Goal: Check status: Check status

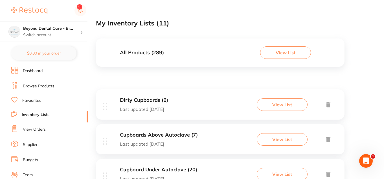
scroll to position [56, 0]
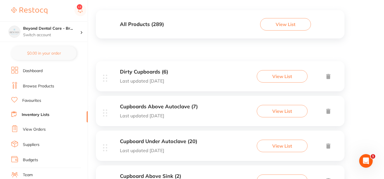
click at [207, 82] on div "Dirty Cupboards (6) Last updated [DATE] View List" at bounding box center [220, 76] width 249 height 30
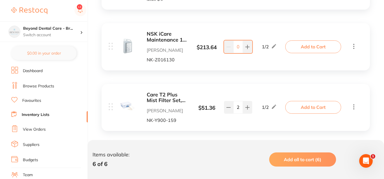
scroll to position [360, 0]
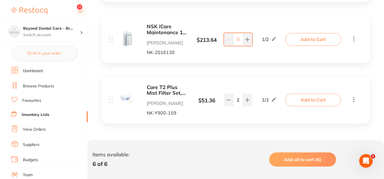
click at [44, 113] on link "Inventory Lists" at bounding box center [36, 115] width 28 height 6
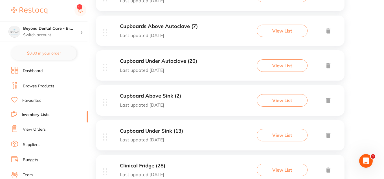
scroll to position [141, 0]
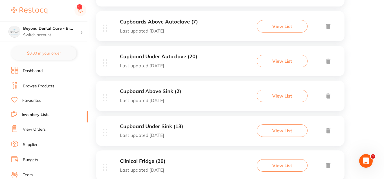
click at [205, 106] on div "Cupboard Above Sink (2) Last updated [DATE] View List" at bounding box center [220, 95] width 249 height 30
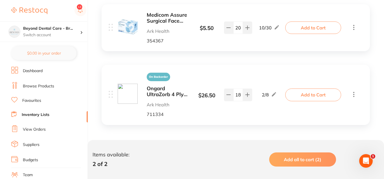
scroll to position [143, 0]
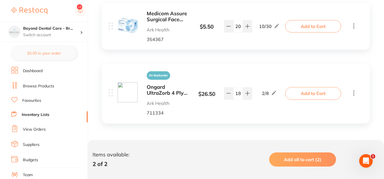
click at [41, 116] on link "Inventory Lists" at bounding box center [36, 115] width 28 height 6
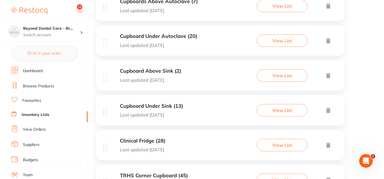
scroll to position [169, 0]
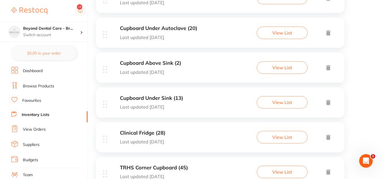
click at [206, 70] on div "Cupboard Above Sink (2) Last updated [DATE] View List" at bounding box center [220, 67] width 249 height 30
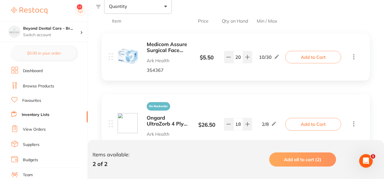
scroll to position [141, 0]
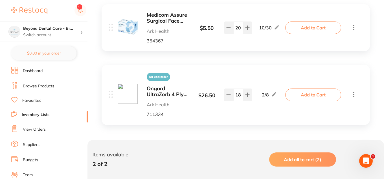
click at [41, 117] on link "Inventory Lists" at bounding box center [36, 115] width 28 height 6
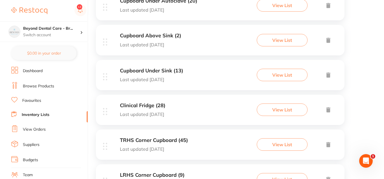
scroll to position [198, 0]
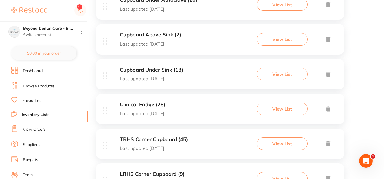
click at [38, 128] on link "View Orders" at bounding box center [34, 129] width 23 height 6
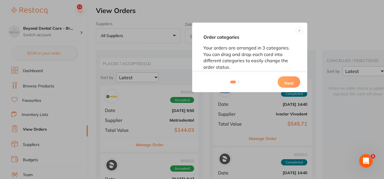
drag, startPoint x: 298, startPoint y: 31, endPoint x: 255, endPoint y: 43, distance: 45.3
click at [298, 31] on button at bounding box center [299, 30] width 7 height 7
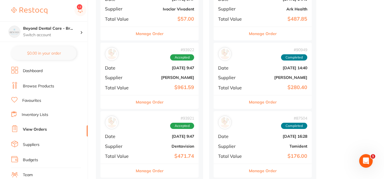
scroll to position [311, 0]
click at [148, 80] on div "# 93922 Accepted Date [DATE] 9:47 Supplier [PERSON_NAME] Total Value $961.59" at bounding box center [150, 68] width 98 height 52
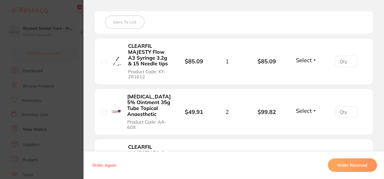
scroll to position [169, 0]
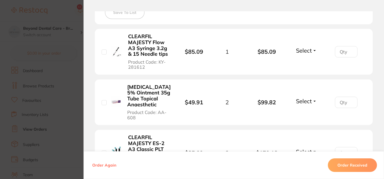
click at [304, 100] on span "Select" at bounding box center [304, 100] width 16 height 7
click at [302, 114] on span "Received" at bounding box center [307, 113] width 14 height 4
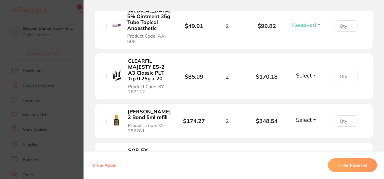
scroll to position [254, 0]
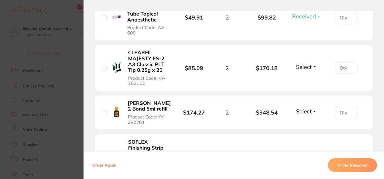
click at [304, 110] on span "Select" at bounding box center [304, 111] width 16 height 7
click at [305, 131] on span "Back Order" at bounding box center [306, 132] width 17 height 4
click at [338, 110] on input "number" at bounding box center [346, 112] width 23 height 11
type input "1"
click at [271, 122] on li "[PERSON_NAME] 2 Bond 5ml refill Product Code: KY-282281 $174.27 2 $348.54 Back …" at bounding box center [234, 112] width 278 height 34
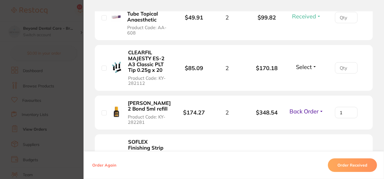
click at [69, 103] on section "Order ID: Restocq- 93922 Order Information 1 Received 1 Back Order Accepted Ord…" at bounding box center [192, 89] width 384 height 179
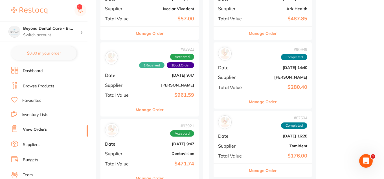
click at [155, 81] on div "# 93922 1 Received 1 Back Order Accepted Date [DATE] 9:47 Supplier [PERSON_NAME…" at bounding box center [150, 72] width 98 height 60
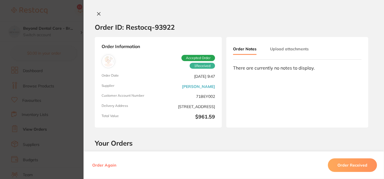
type input "1"
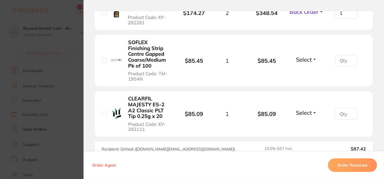
scroll to position [339, 0]
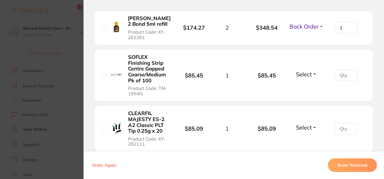
click at [339, 163] on button "Order Received" at bounding box center [352, 165] width 49 height 14
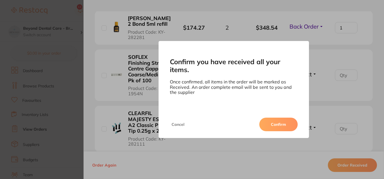
click at [287, 124] on button "Confirm" at bounding box center [278, 124] width 38 height 14
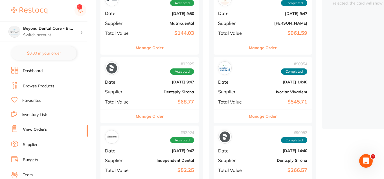
scroll to position [56, 0]
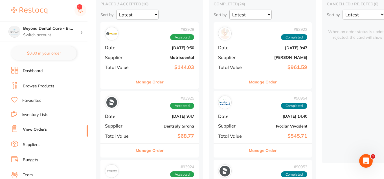
click at [150, 115] on b "[DATE] 9:47" at bounding box center [166, 116] width 56 height 5
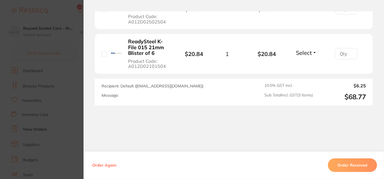
scroll to position [254, 0]
click at [300, 53] on span "Select" at bounding box center [304, 52] width 16 height 7
click at [70, 87] on section "Order ID: Restocq- 93925 Order Information Accepted Order Order Date [DATE] 9:4…" at bounding box center [192, 89] width 384 height 179
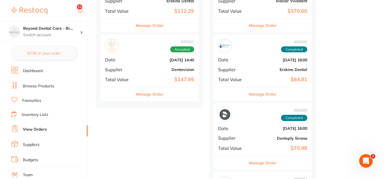
scroll to position [649, 0]
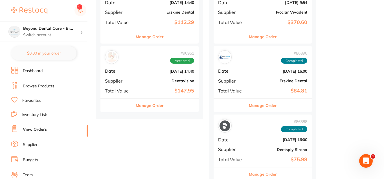
click at [146, 82] on b "Dentavision" at bounding box center [166, 80] width 56 height 5
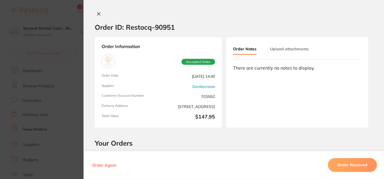
click at [346, 164] on button "Order Received" at bounding box center [352, 165] width 49 height 14
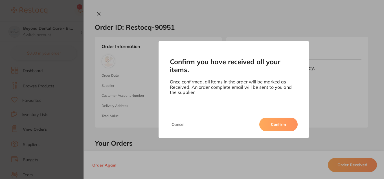
click at [281, 120] on button "Confirm" at bounding box center [278, 124] width 38 height 14
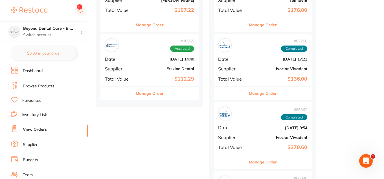
click at [154, 68] on b "Erskine Dental" at bounding box center [166, 68] width 56 height 5
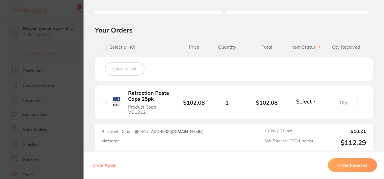
click at [343, 166] on button "Order Received" at bounding box center [352, 165] width 49 height 14
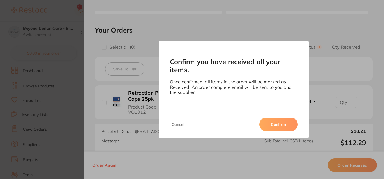
click at [283, 123] on button "Confirm" at bounding box center [278, 124] width 38 height 14
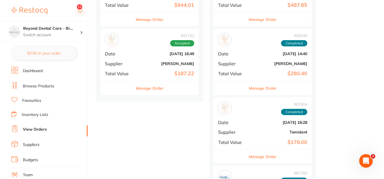
scroll to position [480, 0]
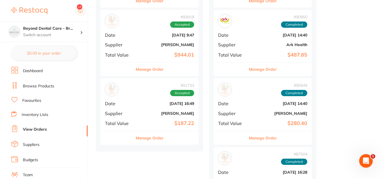
click at [130, 99] on div "# 91733 Accepted Date [DATE] 16:49 Supplier [PERSON_NAME] Total Value $187.22" at bounding box center [150, 104] width 98 height 52
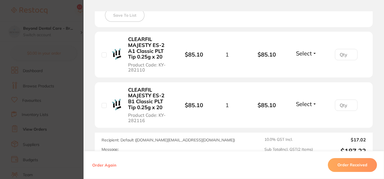
scroll to position [169, 0]
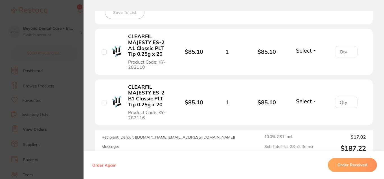
click at [348, 171] on button "Order Received" at bounding box center [352, 165] width 49 height 14
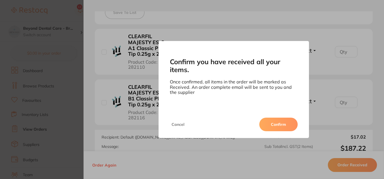
click at [277, 125] on button "Confirm" at bounding box center [278, 124] width 38 height 14
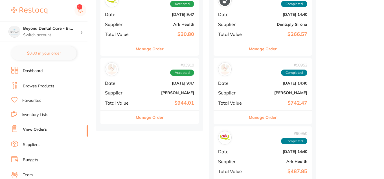
scroll to position [424, 0]
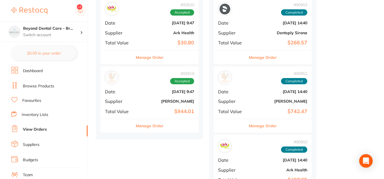
click at [142, 101] on b "[PERSON_NAME]" at bounding box center [166, 101] width 56 height 5
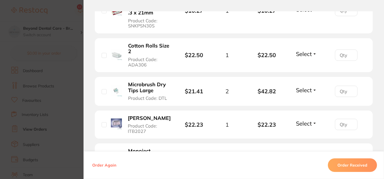
scroll to position [395, 0]
click at [340, 165] on button "Order Received" at bounding box center [352, 165] width 49 height 14
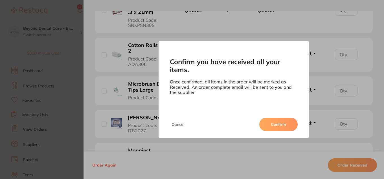
click at [282, 128] on button "Confirm" at bounding box center [278, 124] width 38 height 14
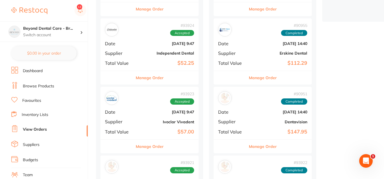
scroll to position [141, 0]
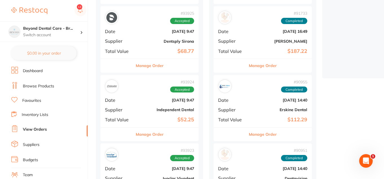
click at [44, 114] on link "Inventory Lists" at bounding box center [35, 115] width 27 height 6
